Goal: Communication & Community: Participate in discussion

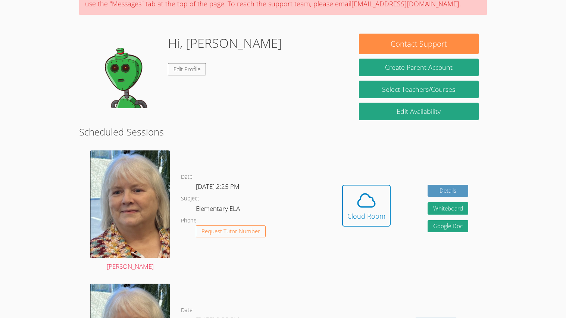
scroll to position [76, 0]
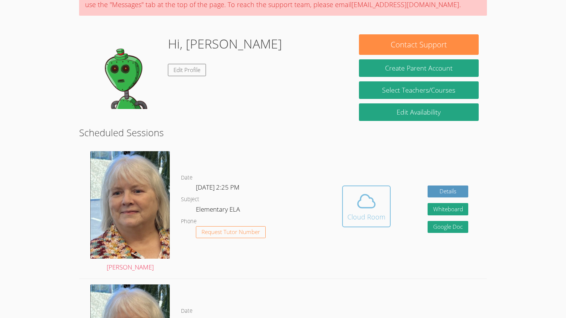
click at [365, 221] on div "Cloud Room" at bounding box center [367, 217] width 38 height 10
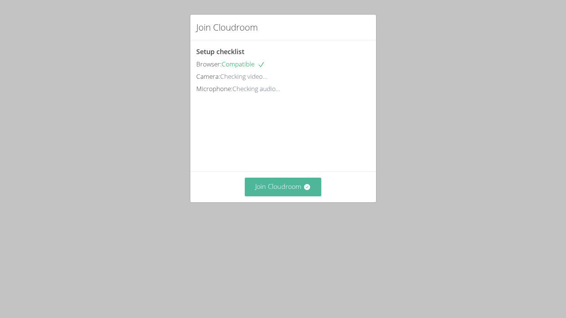
click at [298, 196] on button "Join Cloudroom" at bounding box center [283, 187] width 77 height 18
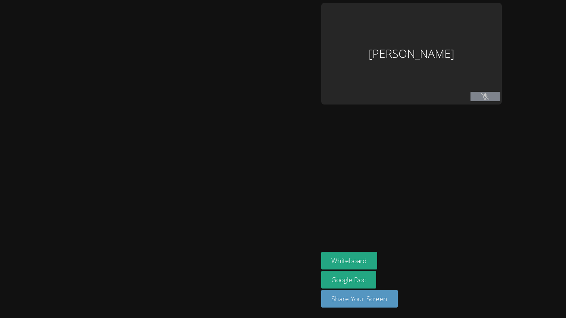
click at [295, 232] on div at bounding box center [159, 159] width 312 height 312
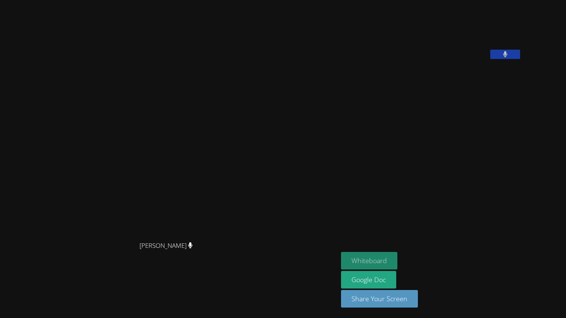
click at [398, 258] on button "Whiteboard" at bounding box center [369, 261] width 56 height 18
click at [398, 259] on button "Whiteboard" at bounding box center [369, 261] width 56 height 18
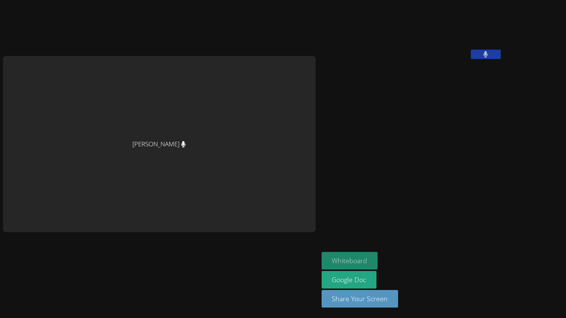
click at [322, 258] on button "Whiteboard" at bounding box center [350, 261] width 56 height 18
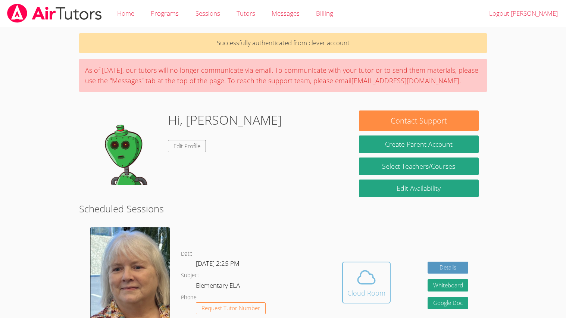
click at [366, 277] on icon at bounding box center [366, 277] width 21 height 21
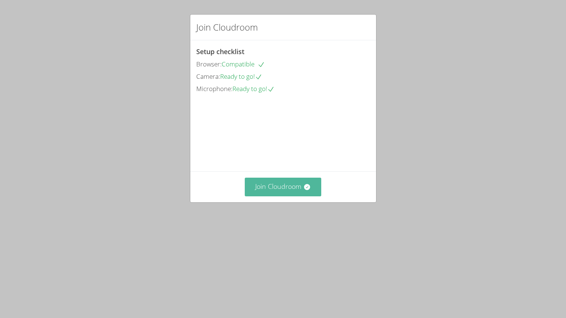
click at [294, 196] on button "Join Cloudroom" at bounding box center [283, 187] width 77 height 18
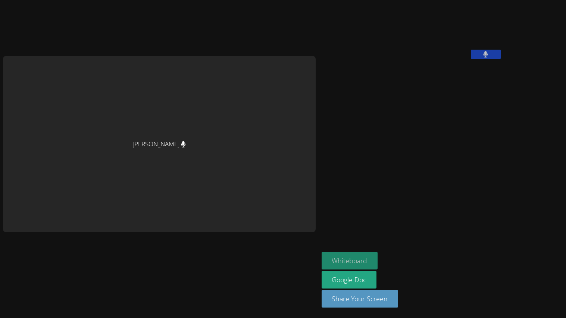
click at [322, 256] on button "Whiteboard" at bounding box center [350, 261] width 56 height 18
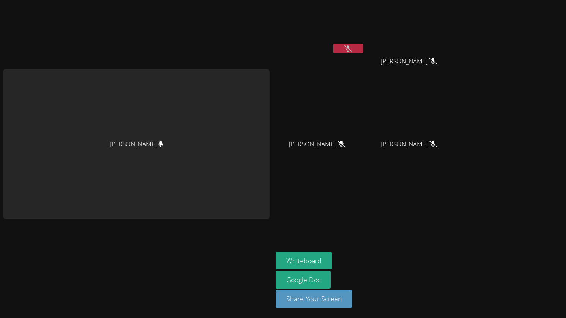
click at [350, 49] on icon at bounding box center [348, 48] width 8 height 6
click at [350, 44] on button at bounding box center [348, 48] width 30 height 9
click at [357, 45] on button at bounding box center [348, 48] width 30 height 9
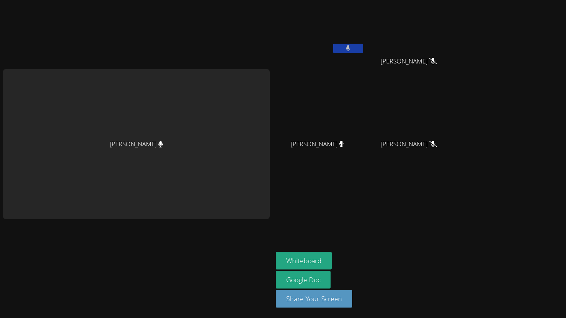
click at [357, 45] on button at bounding box center [348, 48] width 30 height 9
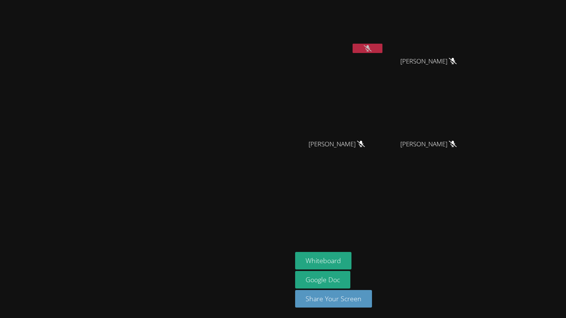
click at [383, 47] on button at bounding box center [368, 48] width 30 height 9
click at [383, 49] on button at bounding box center [368, 48] width 30 height 9
click at [352, 258] on button "Whiteboard" at bounding box center [323, 261] width 56 height 18
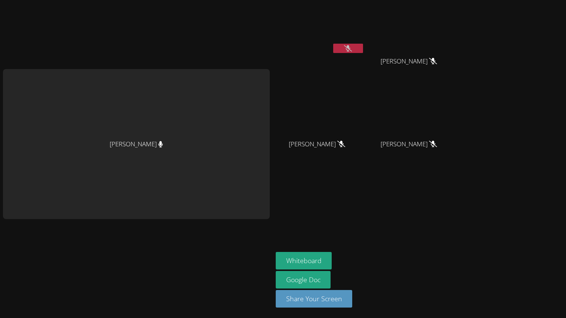
click at [343, 50] on button at bounding box center [348, 48] width 30 height 9
click at [351, 48] on icon at bounding box center [348, 48] width 4 height 6
click at [352, 44] on button at bounding box center [348, 48] width 30 height 9
click at [339, 47] on button at bounding box center [348, 48] width 30 height 9
click at [352, 48] on icon at bounding box center [348, 48] width 8 height 6
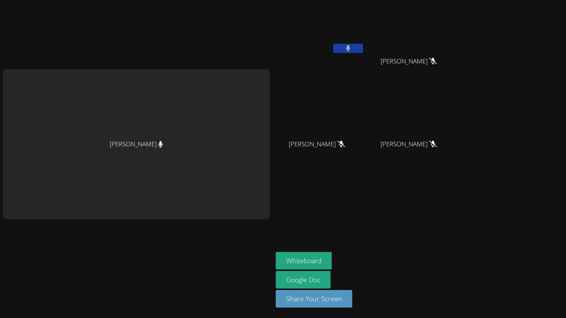
click at [352, 48] on button at bounding box center [348, 48] width 30 height 9
click at [351, 46] on icon at bounding box center [348, 48] width 8 height 6
click at [348, 47] on icon at bounding box center [348, 48] width 5 height 6
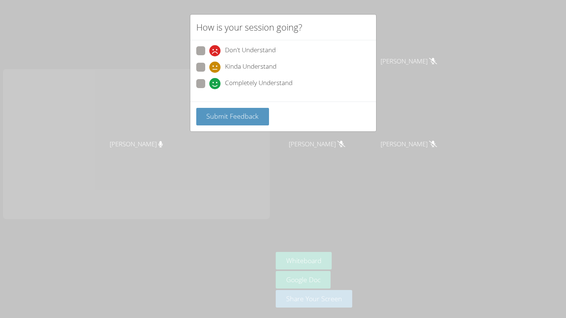
click at [225, 80] on span "Completely Understand" at bounding box center [259, 83] width 68 height 11
click at [216, 80] on input "Completely Understand" at bounding box center [212, 82] width 6 height 6
radio input "true"
click at [242, 114] on span "Submit Feedback" at bounding box center [232, 116] width 52 height 9
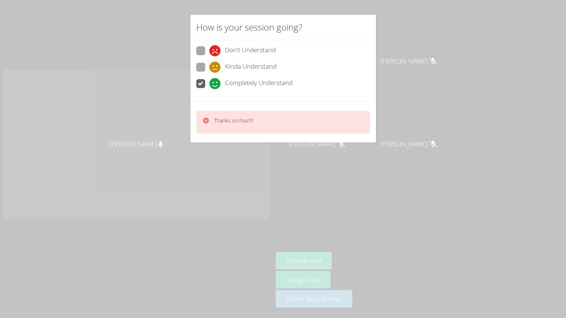
click at [392, 191] on div "How is your session going? Don't Understand Kinda Understand Completely Underst…" at bounding box center [283, 159] width 566 height 318
click at [229, 48] on span "Don't Understand" at bounding box center [250, 50] width 51 height 11
click at [216, 48] on input "Don't Understand" at bounding box center [212, 49] width 6 height 6
radio input "true"
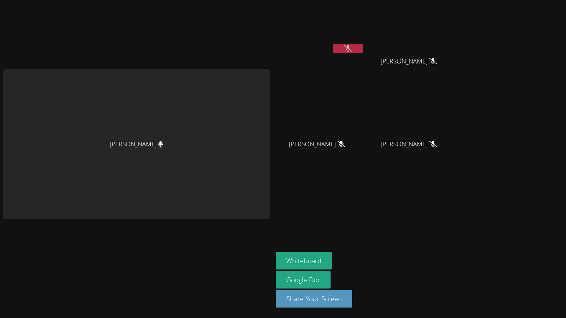
click at [344, 44] on button at bounding box center [348, 48] width 30 height 9
click at [341, 45] on button at bounding box center [348, 48] width 30 height 9
click at [344, 46] on button at bounding box center [348, 48] width 30 height 9
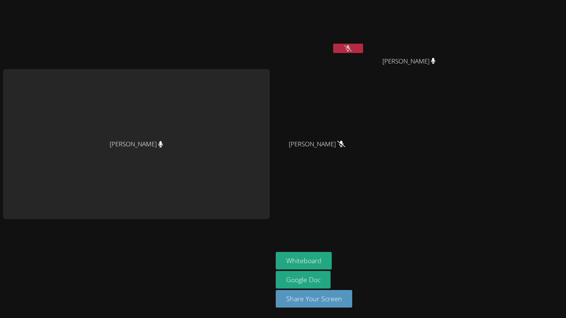
click at [350, 46] on icon at bounding box center [348, 48] width 8 height 6
click at [346, 47] on button at bounding box center [348, 48] width 30 height 9
click at [345, 48] on button at bounding box center [348, 48] width 30 height 9
click at [357, 46] on button at bounding box center [348, 48] width 30 height 9
